Goal: Information Seeking & Learning: Learn about a topic

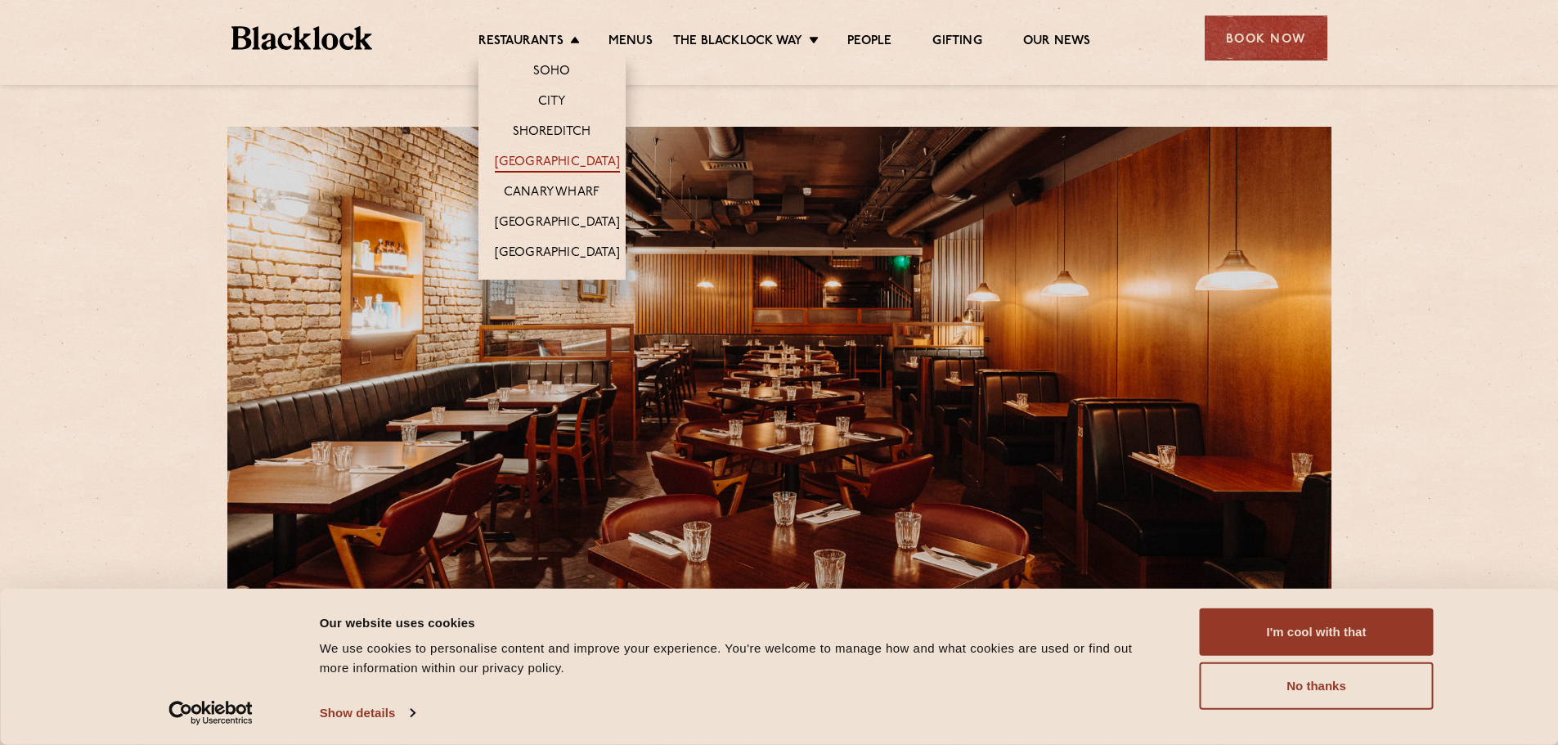
click at [576, 158] on link "[GEOGRAPHIC_DATA]" at bounding box center [557, 164] width 125 height 18
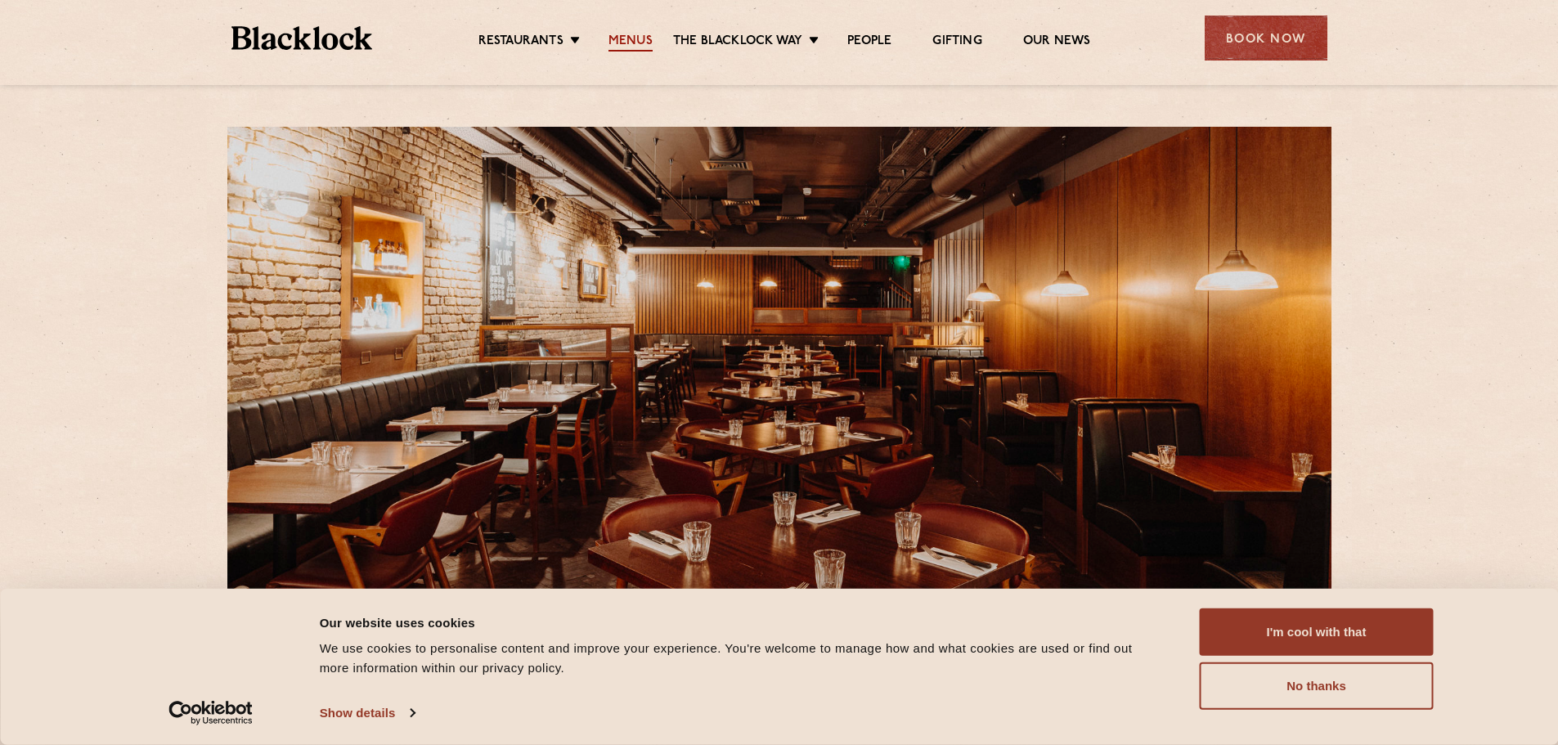
click at [633, 34] on link "Menus" at bounding box center [630, 43] width 44 height 18
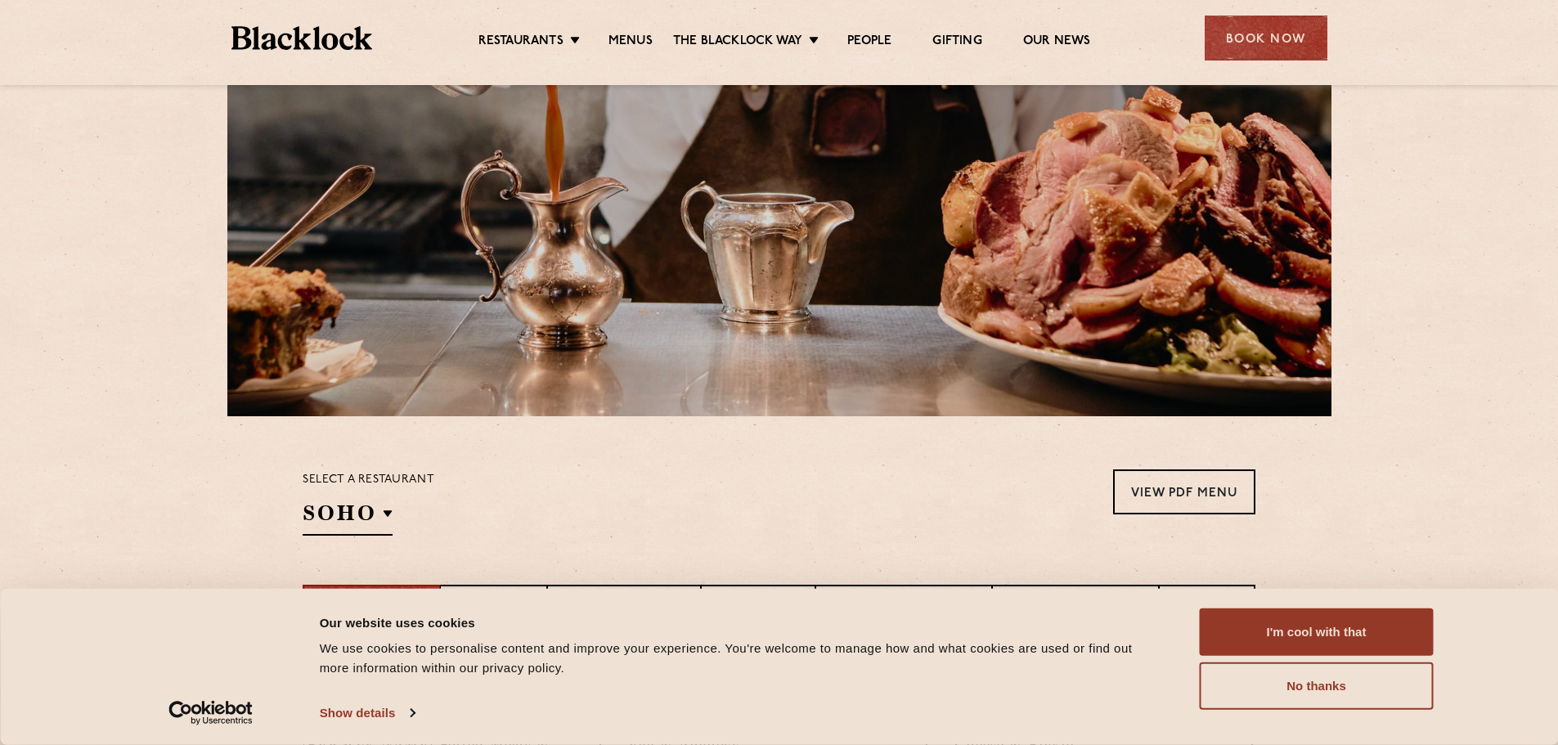
scroll to position [327, 0]
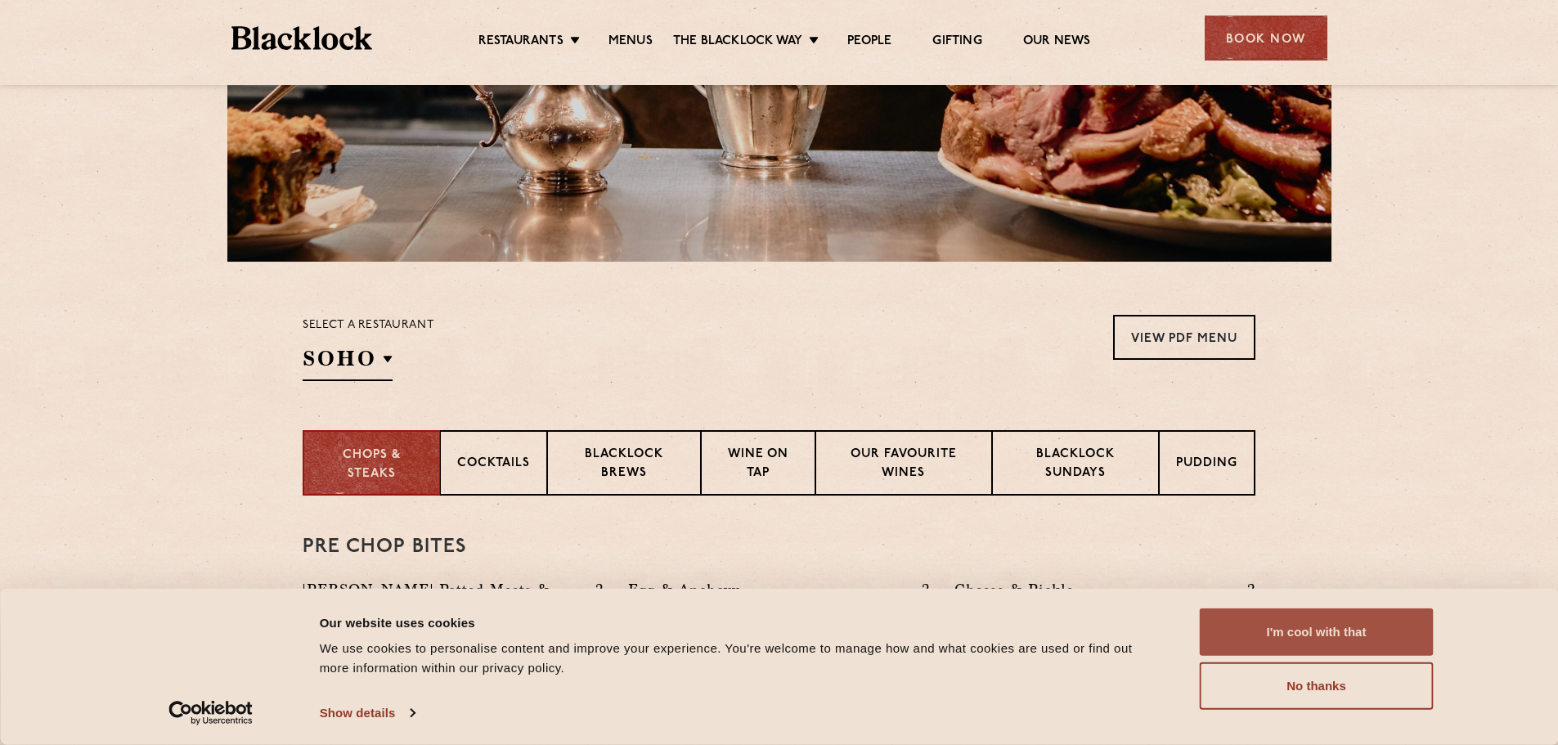
click at [1307, 625] on button "I'm cool with that" at bounding box center [1316, 631] width 234 height 47
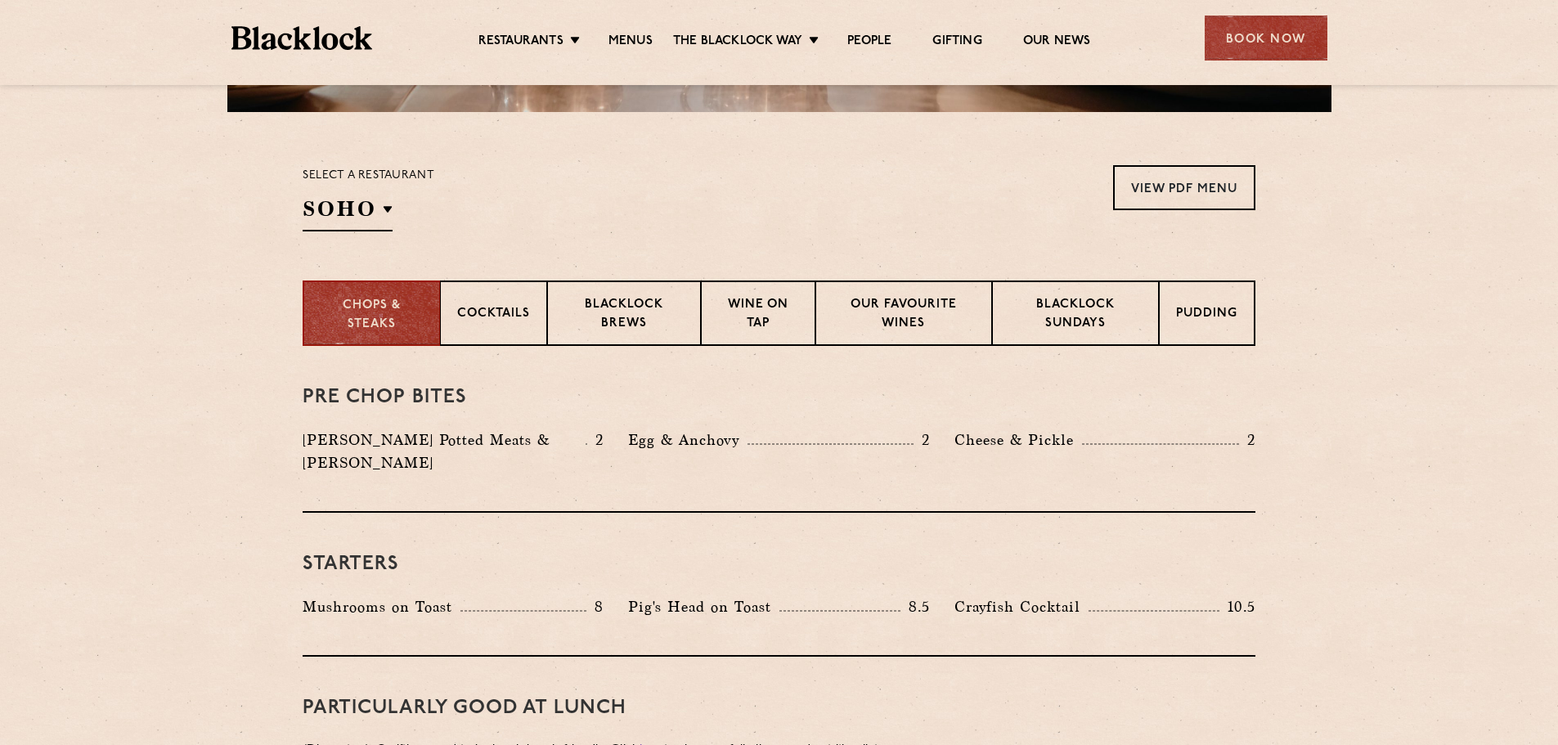
scroll to position [491, 0]
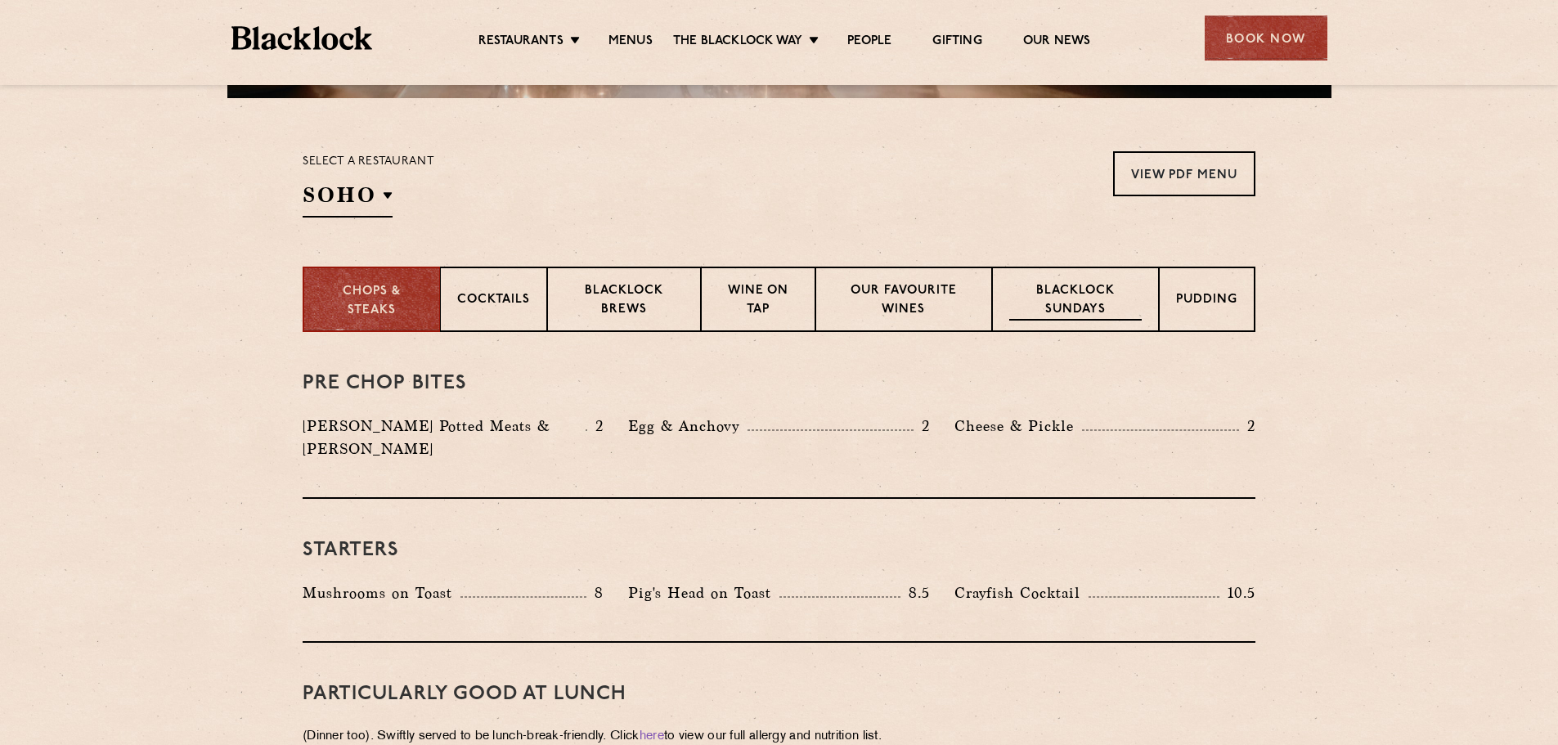
click at [1107, 289] on p "Blacklock Sundays" at bounding box center [1075, 301] width 132 height 38
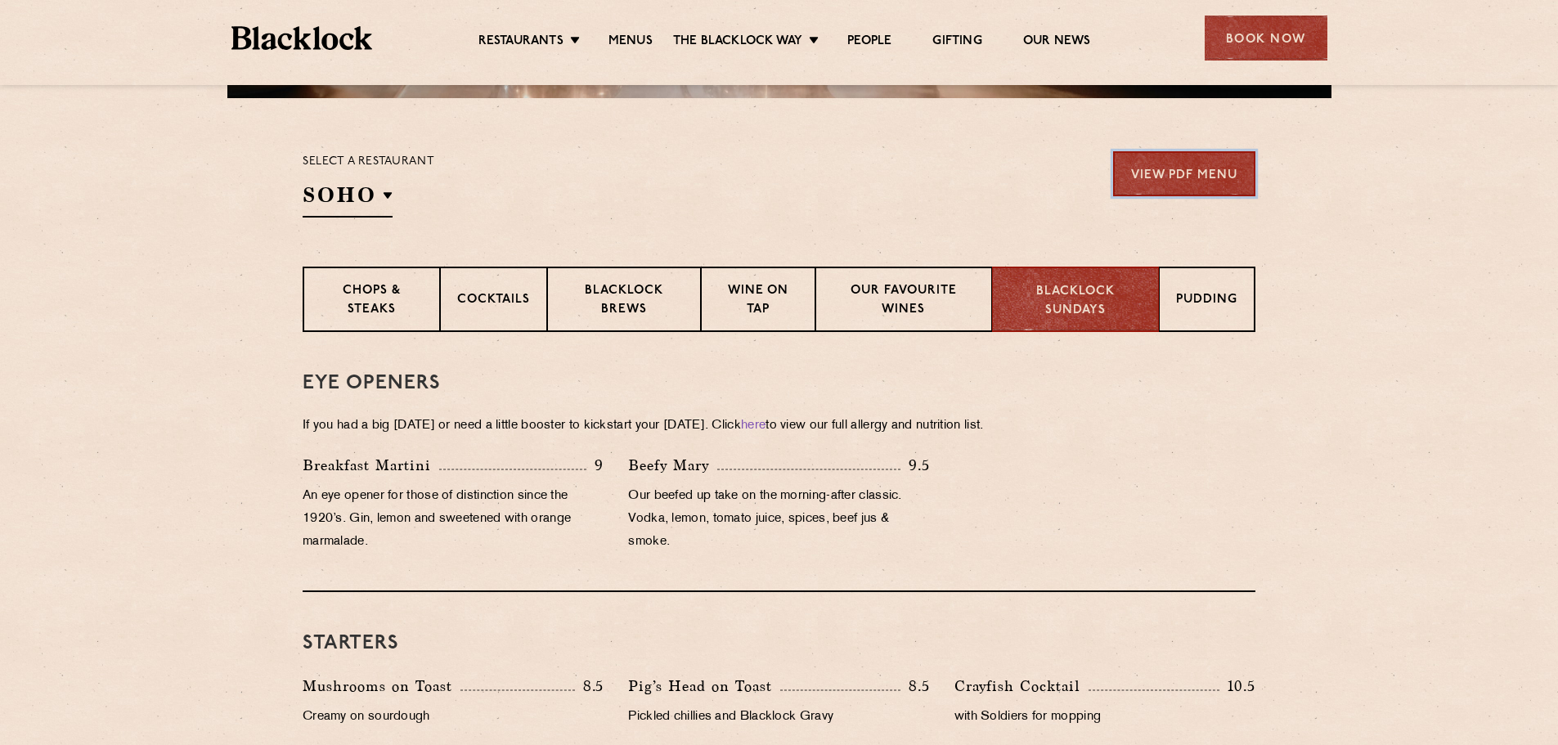
click at [1198, 158] on link "View PDF Menu" at bounding box center [1184, 173] width 142 height 45
